Goal: Task Accomplishment & Management: Use online tool/utility

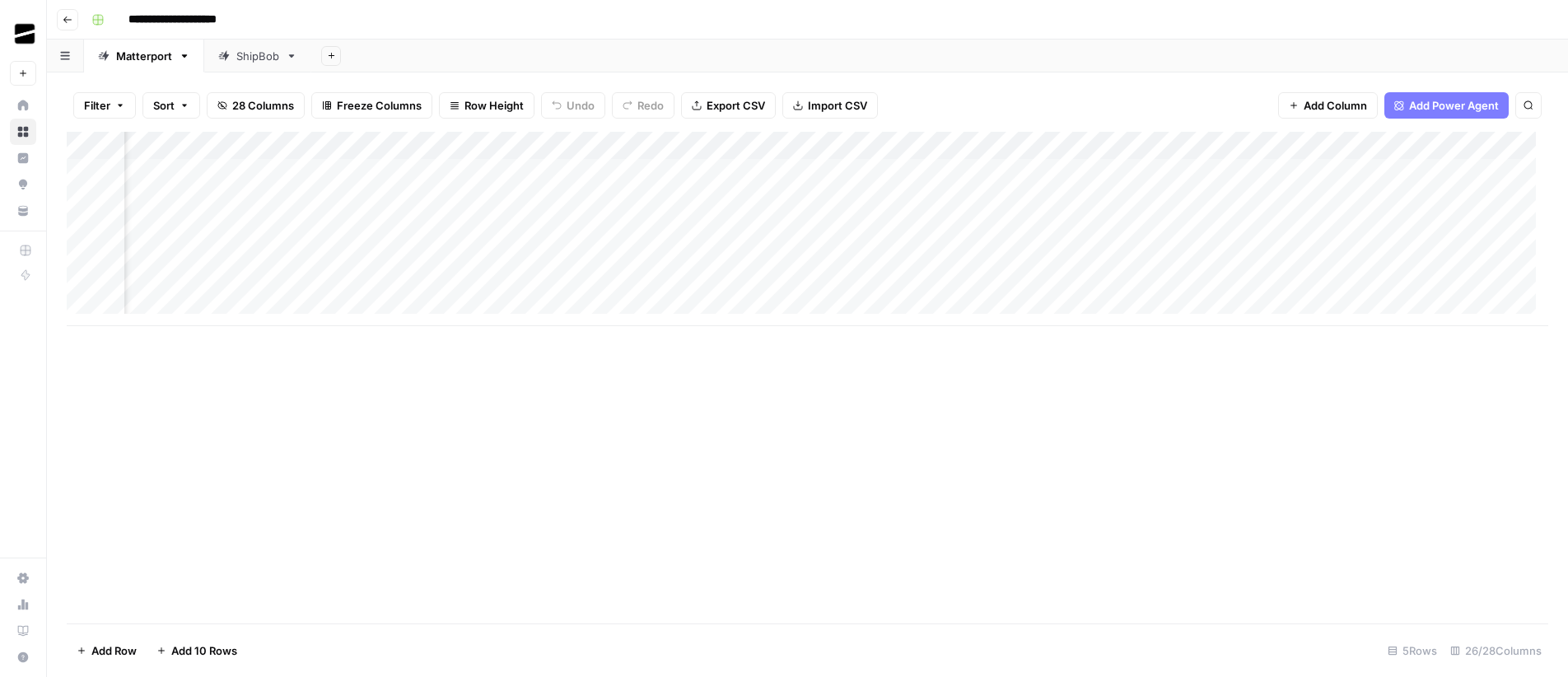
scroll to position [0, 2292]
click at [432, 148] on div "Add Column" at bounding box center [807, 229] width 1481 height 194
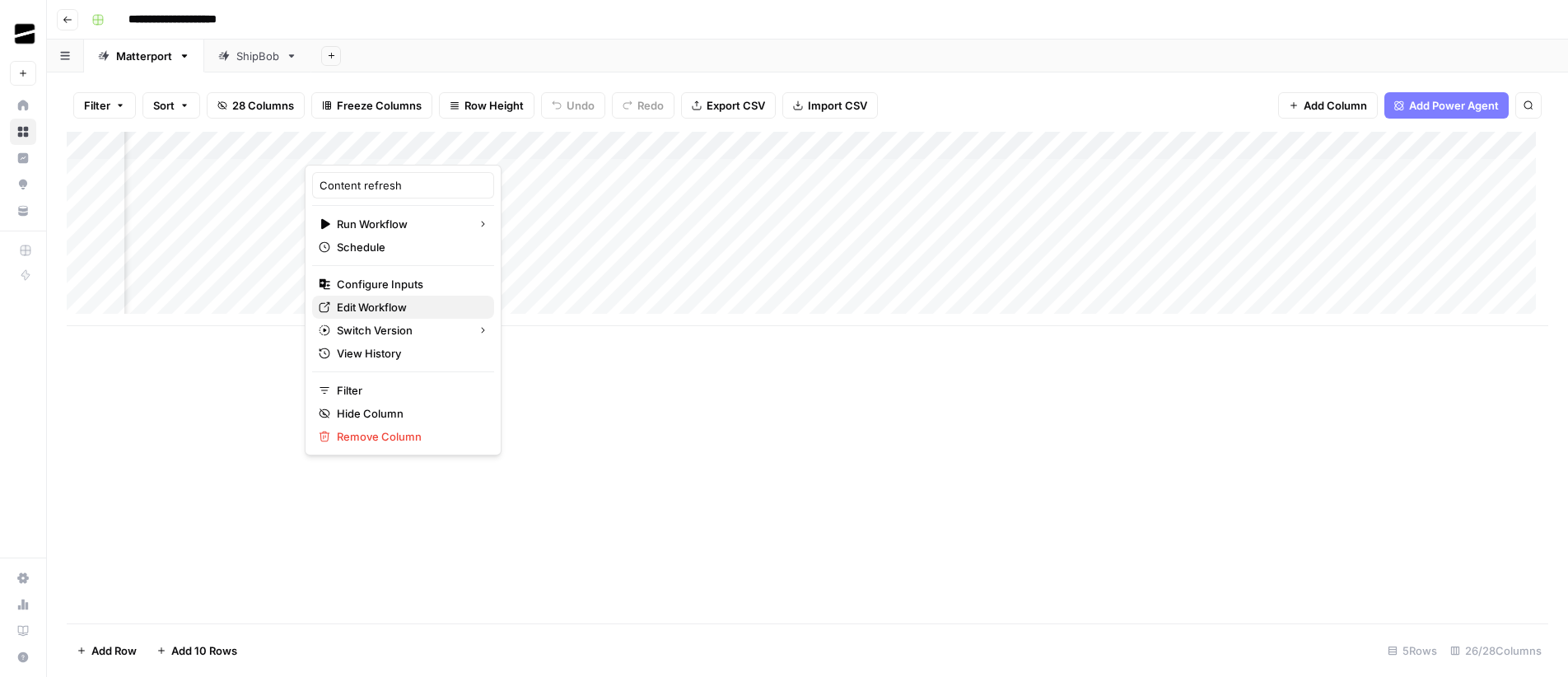
click at [400, 299] on span "Edit Workflow" at bounding box center [409, 307] width 145 height 16
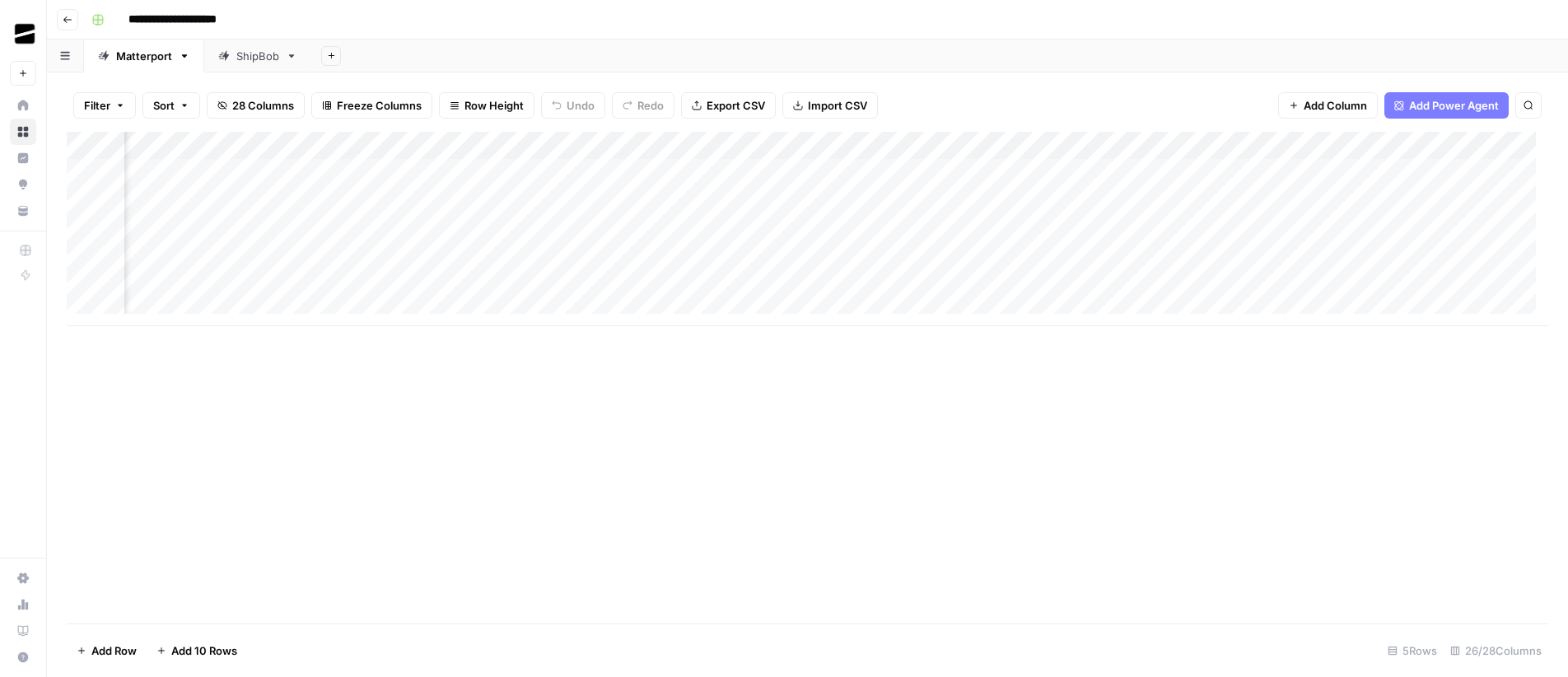
scroll to position [0, 2021]
click at [703, 148] on div "Add Column" at bounding box center [807, 229] width 1481 height 194
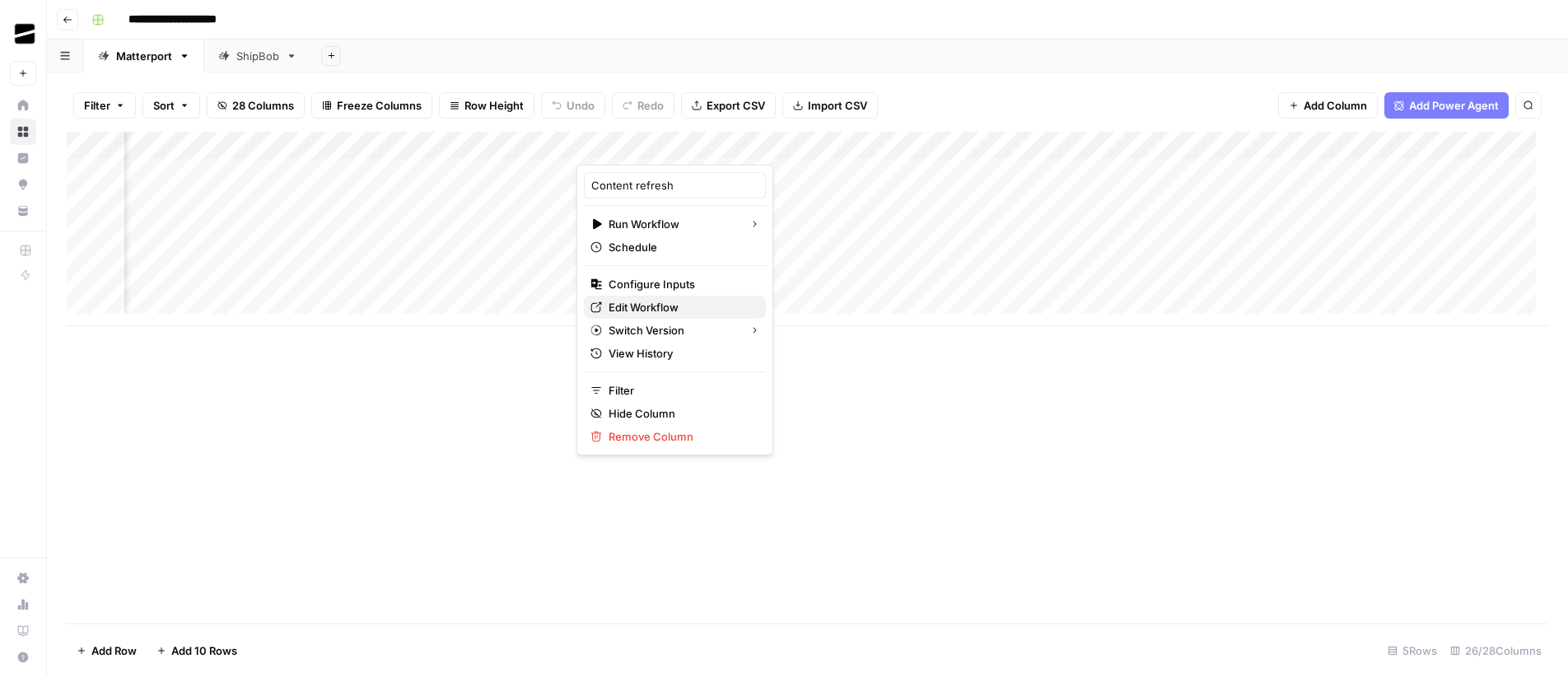
click at [678, 301] on span "Edit Workflow" at bounding box center [681, 307] width 145 height 16
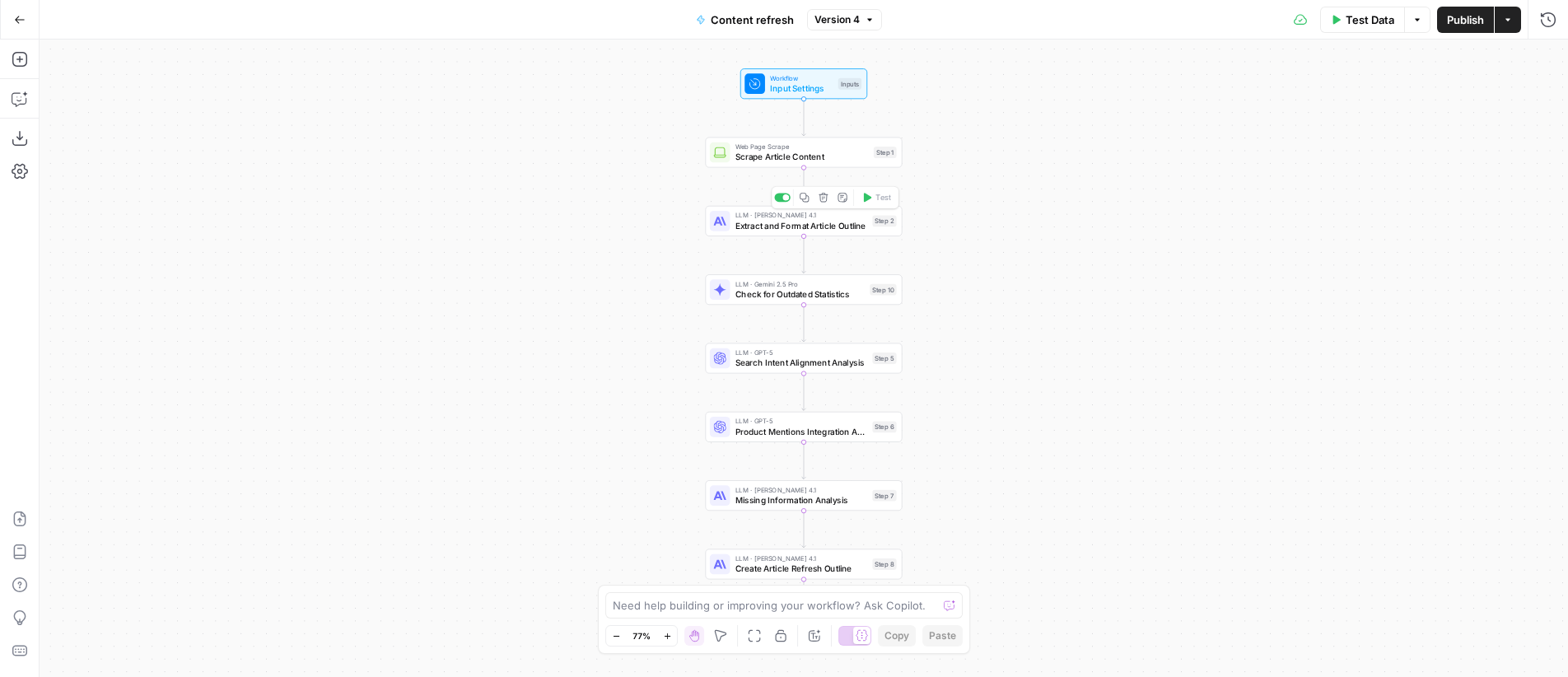
click at [821, 223] on span "Extract and Format Article Outline" at bounding box center [801, 226] width 132 height 13
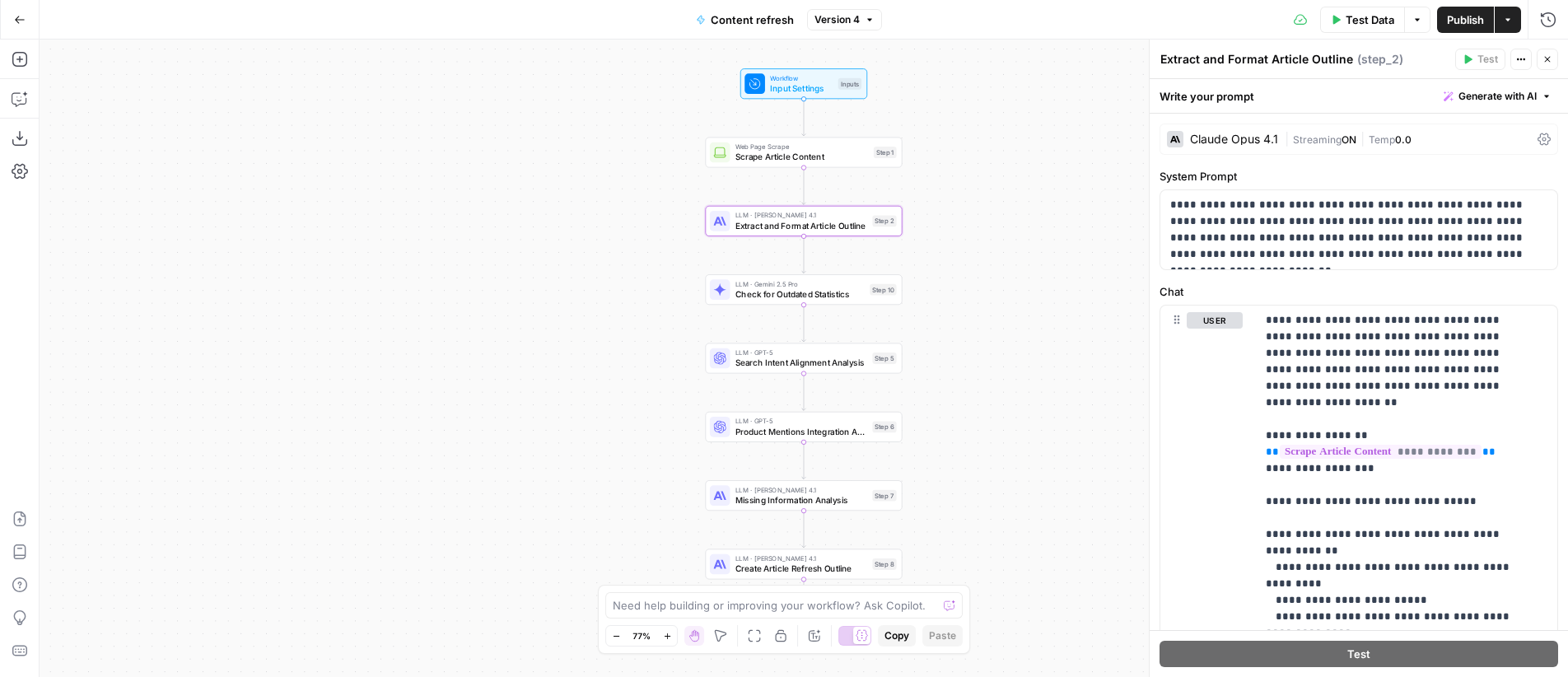
click at [1546, 59] on icon "button" at bounding box center [1547, 60] width 5 height 5
